Goal: Information Seeking & Learning: Check status

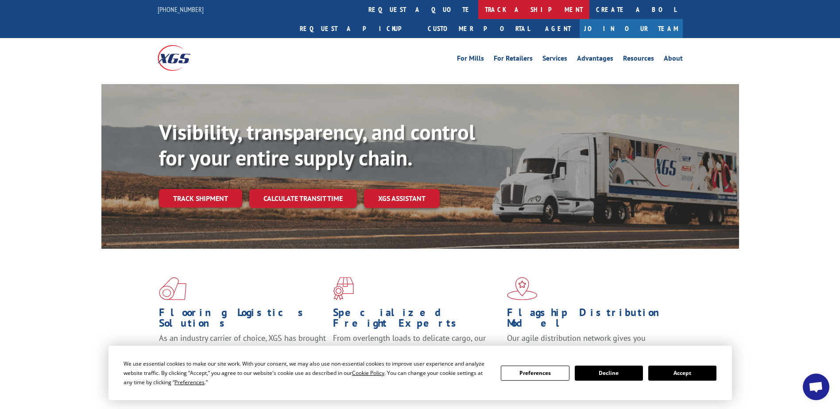
click at [478, 13] on link "track a shipment" at bounding box center [533, 9] width 111 height 19
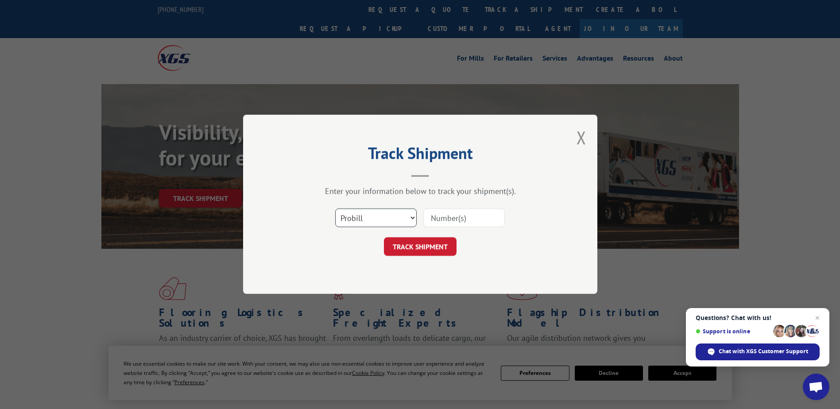
click at [360, 217] on select "Select category... Probill BOL PO" at bounding box center [375, 218] width 81 height 19
select select "bol"
click at [335, 209] on select "Select category... Probill BOL PO" at bounding box center [375, 218] width 81 height 19
click at [423, 220] on div "Select category... Probill BOL PO" at bounding box center [420, 218] width 266 height 29
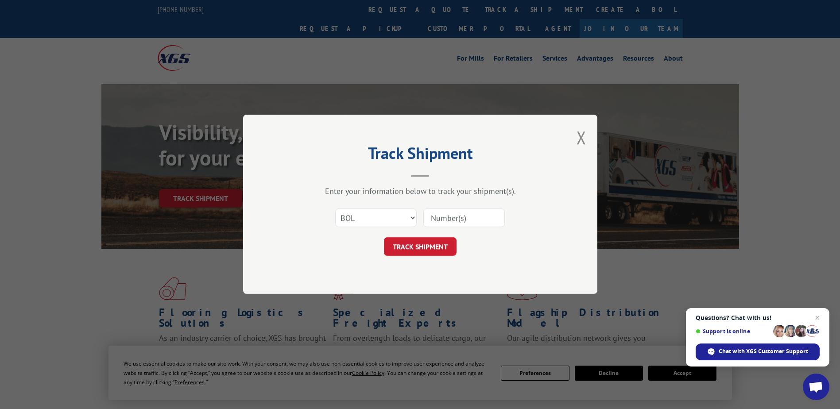
click at [447, 220] on input at bounding box center [463, 218] width 81 height 19
type input "2912622"
click button "TRACK SHIPMENT" at bounding box center [420, 247] width 73 height 19
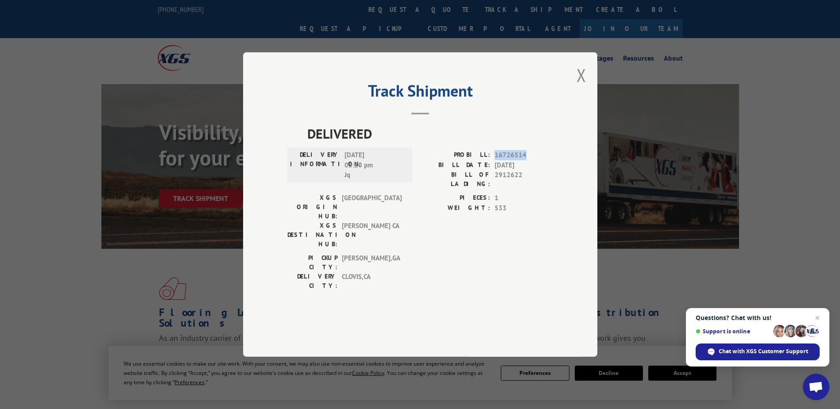
drag, startPoint x: 494, startPoint y: 179, endPoint x: 538, endPoint y: 181, distance: 43.5
click at [538, 160] on div "PROBILL: 16726514" at bounding box center [486, 155] width 133 height 10
drag, startPoint x: 538, startPoint y: 181, endPoint x: 522, endPoint y: 180, distance: 16.0
copy span "16726514"
click at [581, 87] on button "Close modal" at bounding box center [582, 74] width 10 height 23
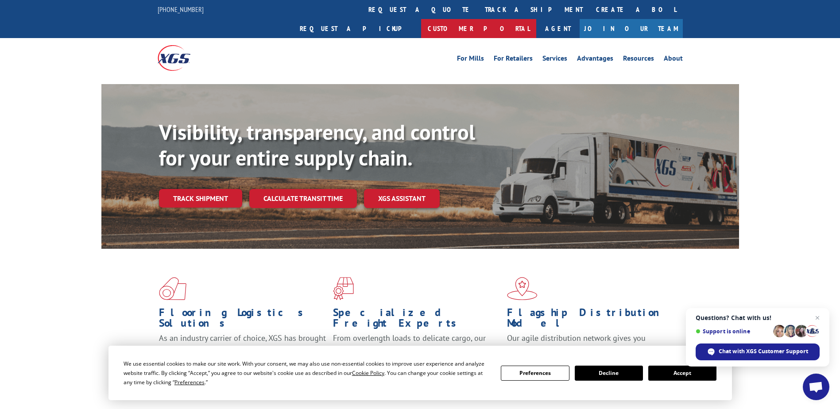
click at [536, 19] on link "Customer Portal" at bounding box center [478, 28] width 115 height 19
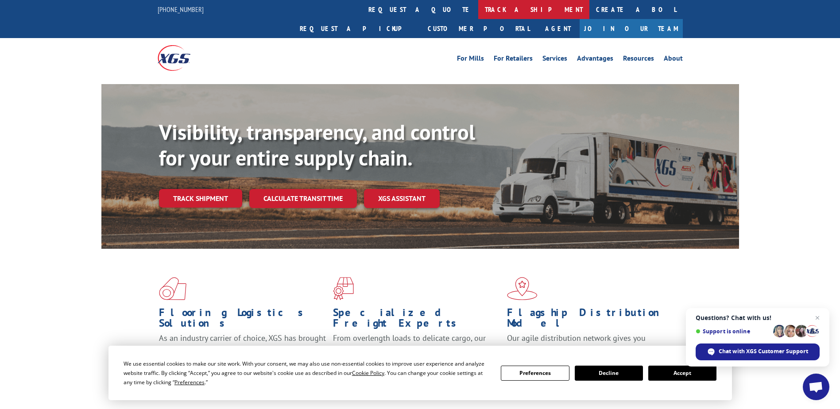
click at [478, 9] on link "track a shipment" at bounding box center [533, 9] width 111 height 19
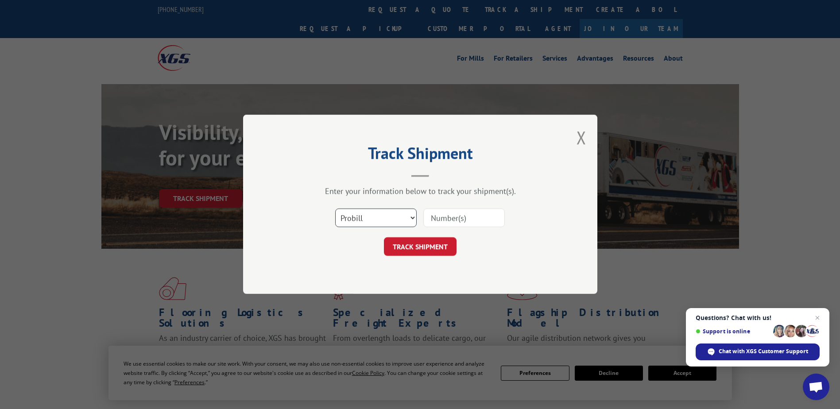
click at [398, 212] on select "Select category... Probill BOL PO" at bounding box center [375, 218] width 81 height 19
click at [335, 209] on select "Select category... Probill BOL PO" at bounding box center [375, 218] width 81 height 19
click at [378, 223] on select "Select category... Probill BOL PO" at bounding box center [375, 218] width 81 height 19
select select "bol"
click at [335, 209] on select "Select category... Probill BOL PO" at bounding box center [375, 218] width 81 height 19
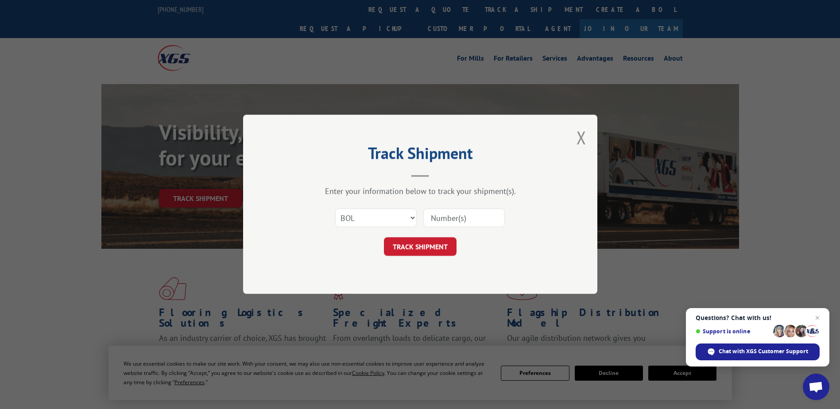
click at [446, 217] on input at bounding box center [463, 218] width 81 height 19
type input "2697986"
click button "TRACK SHIPMENT" at bounding box center [420, 247] width 73 height 19
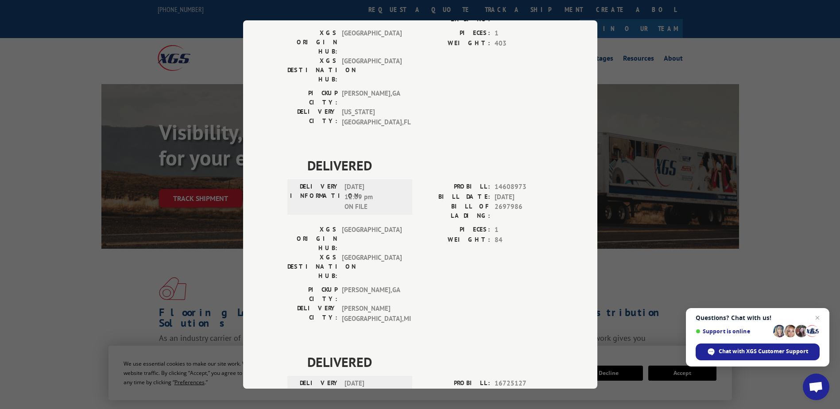
scroll to position [175, 0]
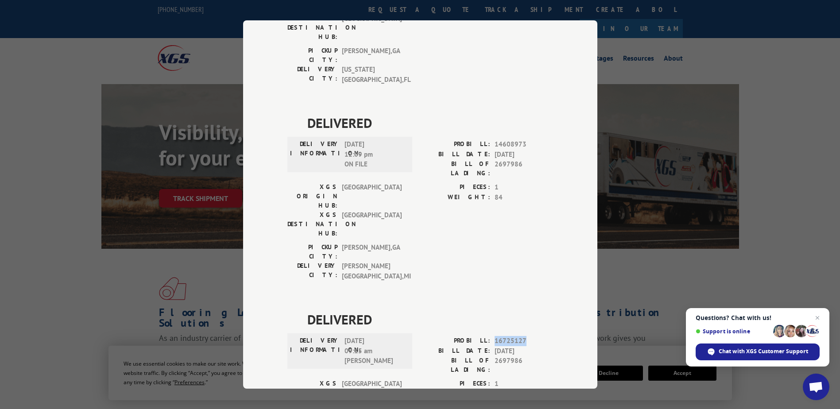
drag, startPoint x: 488, startPoint y: 236, endPoint x: 529, endPoint y: 235, distance: 40.8
click at [529, 336] on div "PROBILL: 16725127" at bounding box center [486, 341] width 133 height 10
drag, startPoint x: 529, startPoint y: 235, endPoint x: 522, endPoint y: 236, distance: 7.3
copy div "16725127"
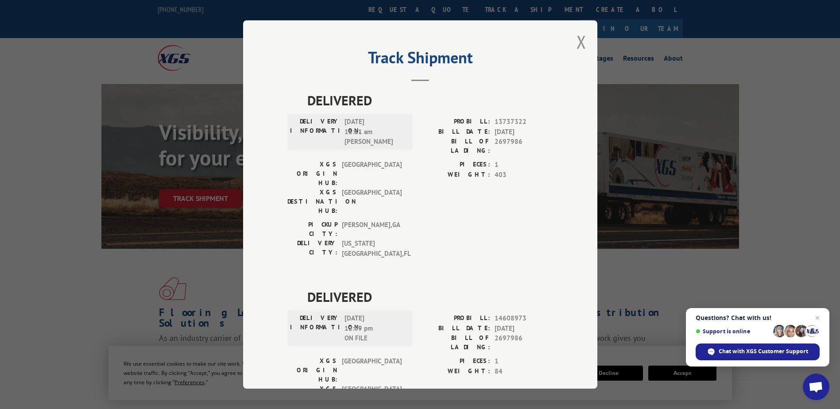
scroll to position [0, 0]
click at [580, 51] on button "Close modal" at bounding box center [582, 42] width 10 height 23
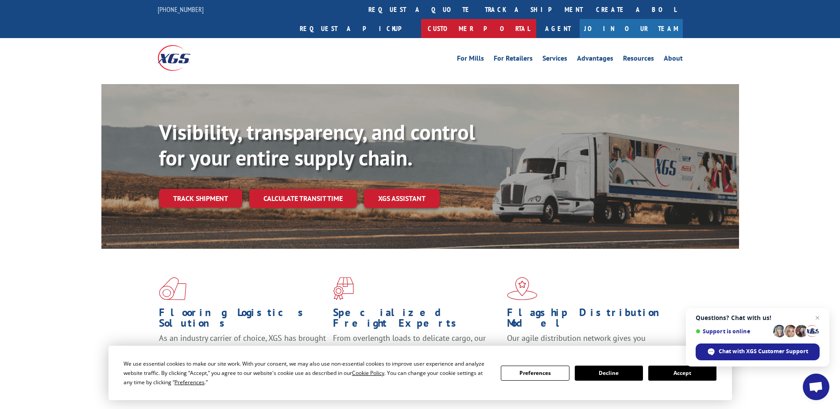
click at [536, 19] on link "Customer Portal" at bounding box center [478, 28] width 115 height 19
